Goal: Check status

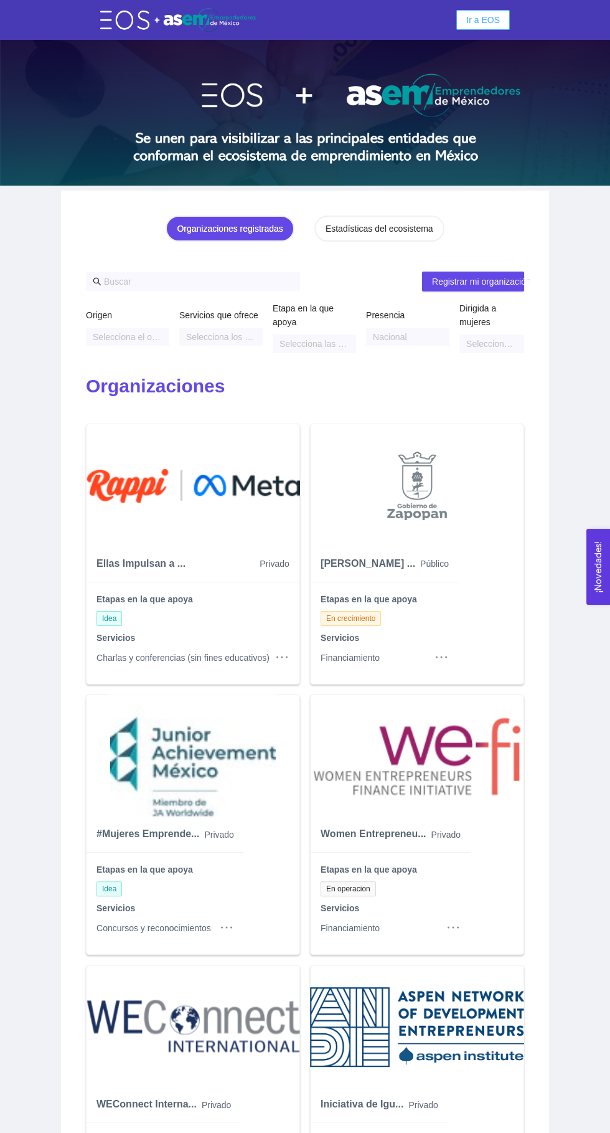
click at [470, 14] on span "Ir a EOS" at bounding box center [484, 20] width 34 height 14
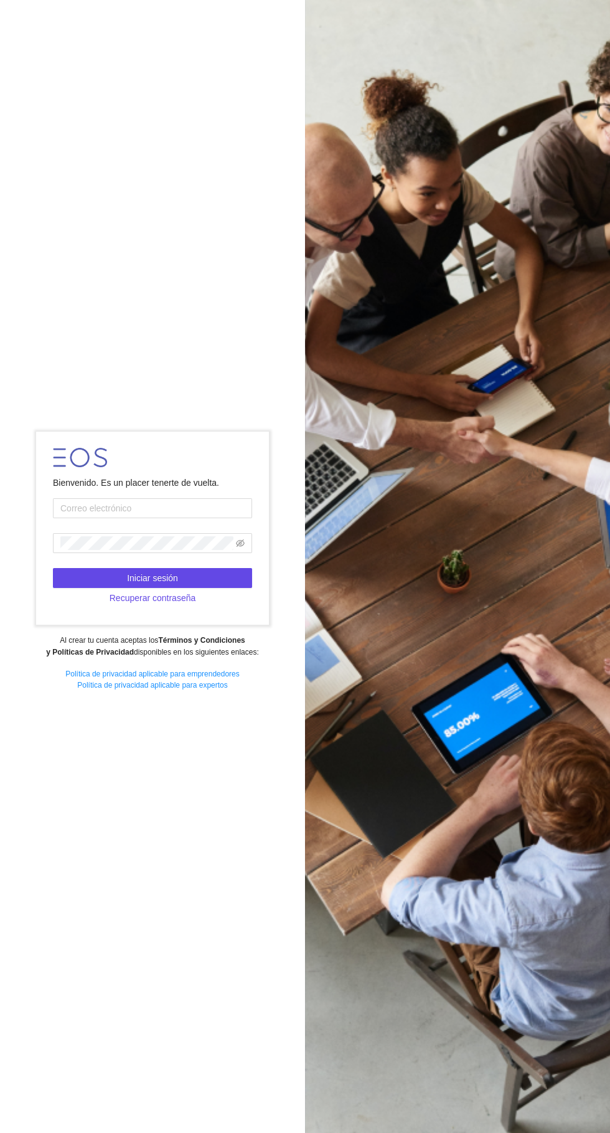
click at [143, 518] on input "text" at bounding box center [152, 508] width 199 height 20
type input "laura.villa@jalisco.gob.mx"
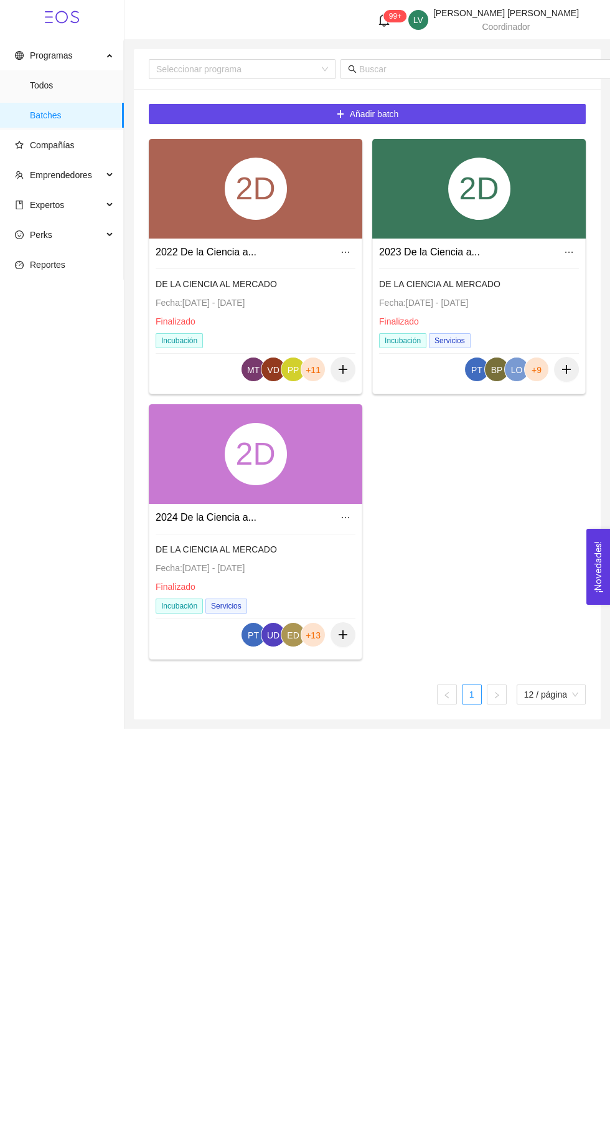
click at [61, 210] on span "Expertos" at bounding box center [59, 204] width 88 height 25
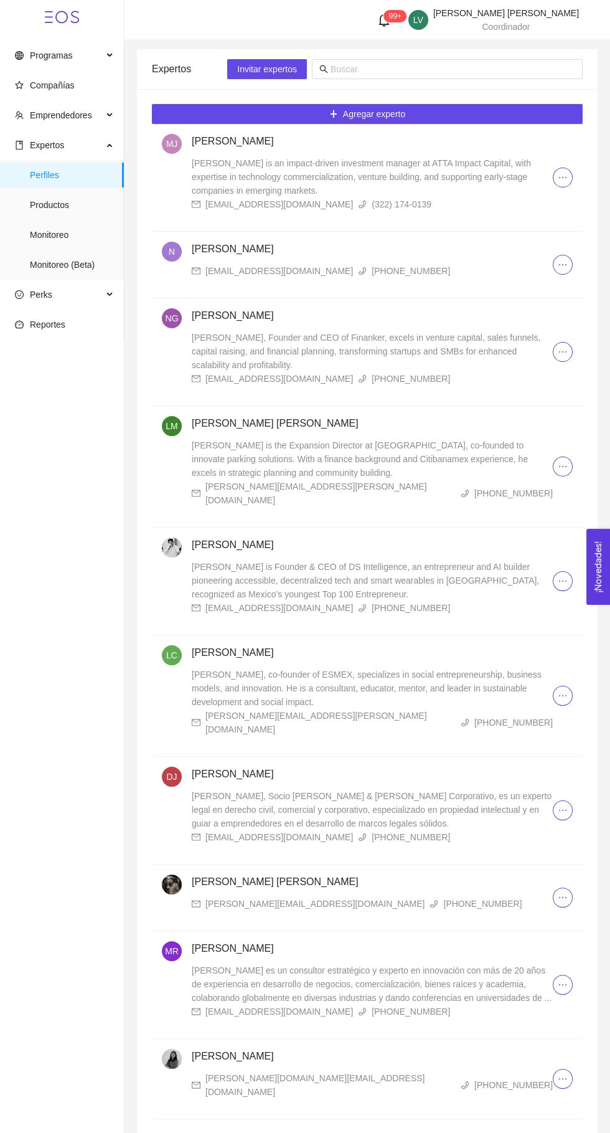
click at [81, 265] on span "Monitoreo (Beta)" at bounding box center [72, 264] width 84 height 25
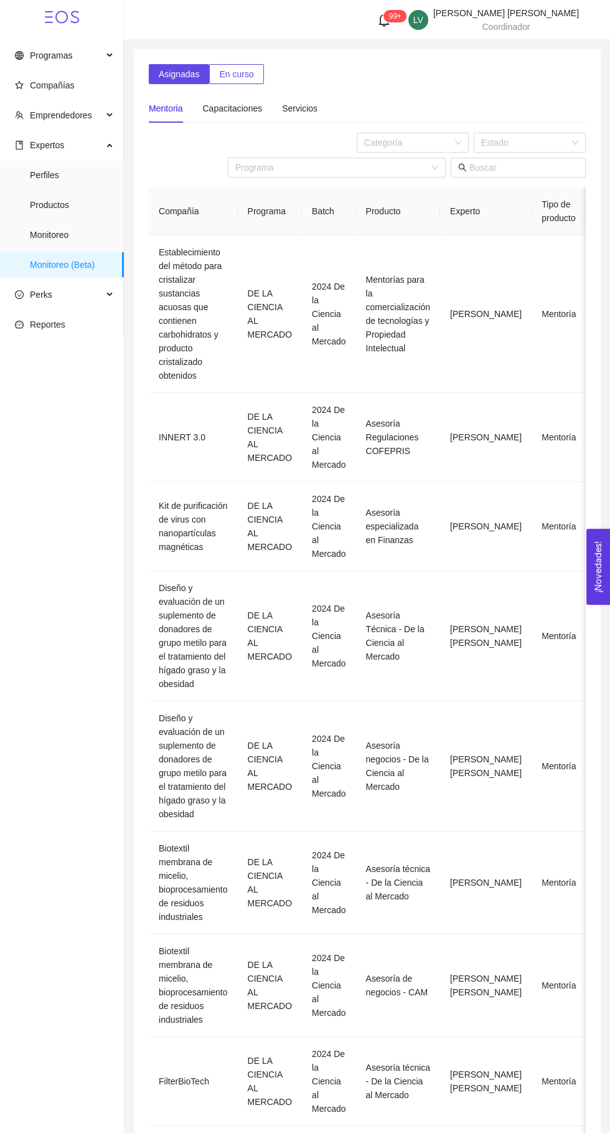
click at [233, 67] on span "En curso" at bounding box center [236, 74] width 34 height 14
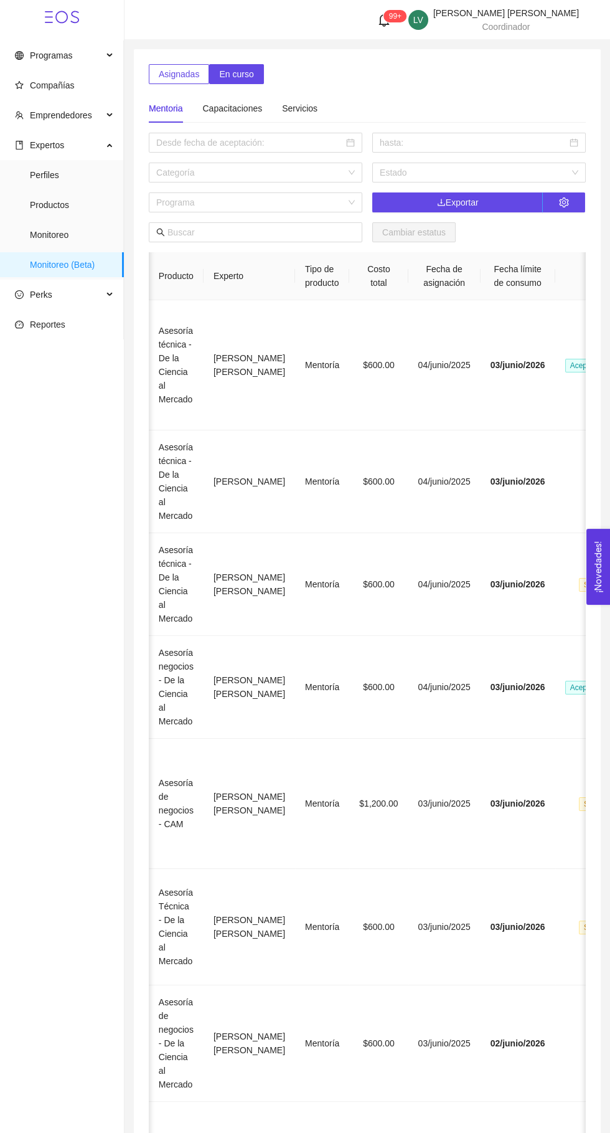
scroll to position [0, 282]
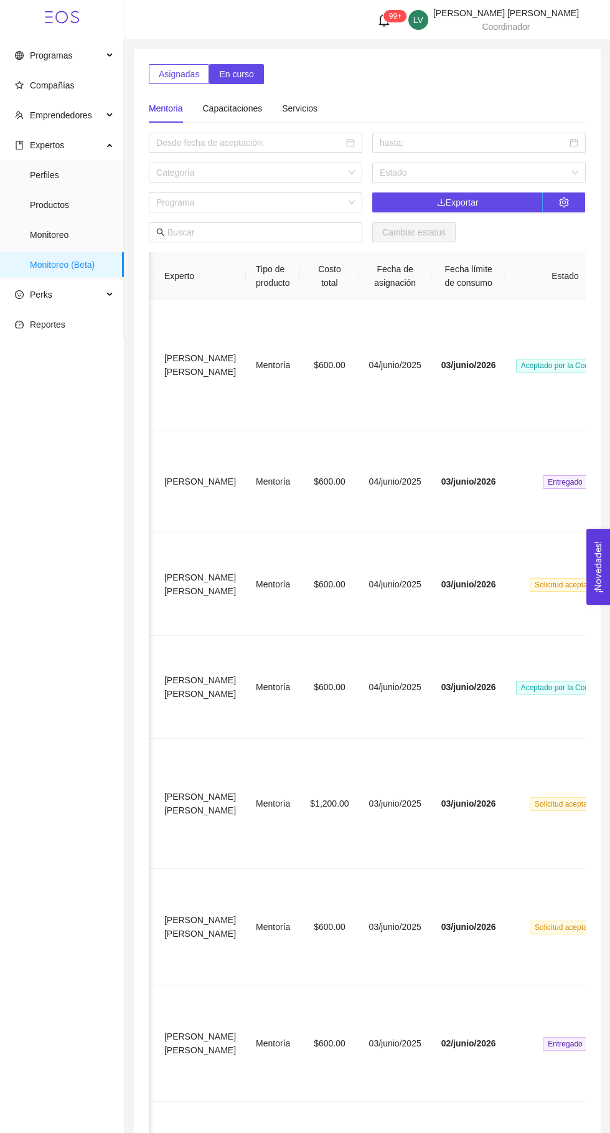
click at [541, 361] on span "Aceptado por la Compañía" at bounding box center [565, 366] width 99 height 14
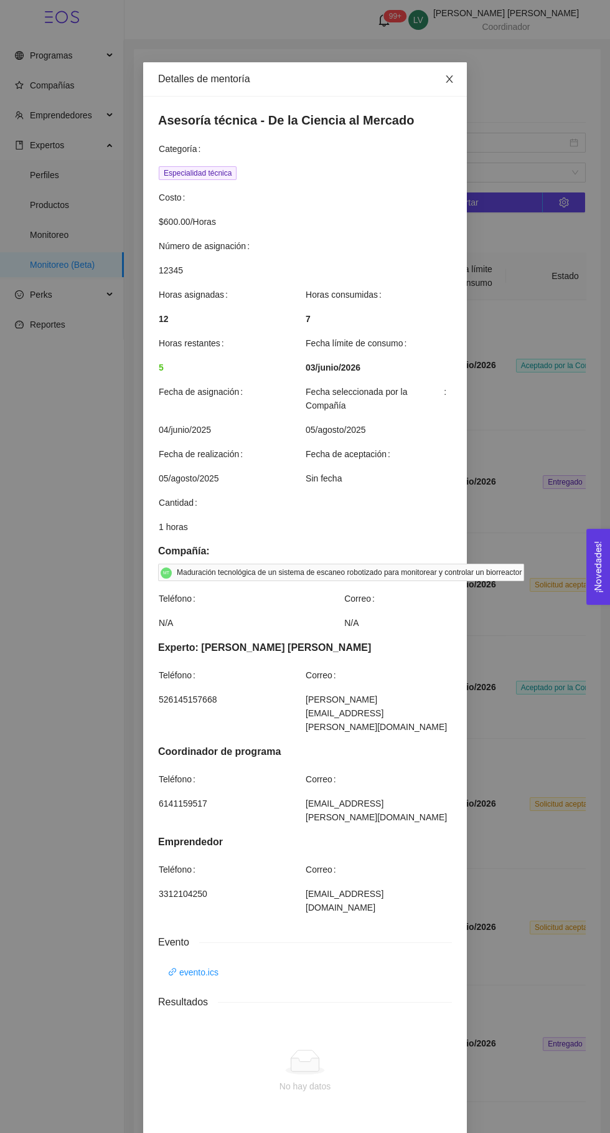
click at [453, 62] on span "Close" at bounding box center [449, 79] width 35 height 35
